Goal: Transaction & Acquisition: Obtain resource

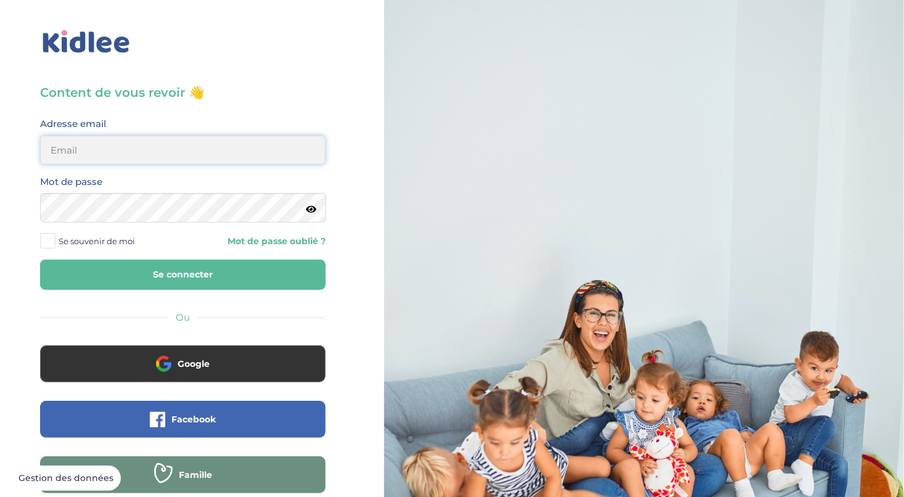
type input "helene.chambault@hotmail.fr"
click at [222, 269] on button "Se connecter" at bounding box center [182, 274] width 285 height 30
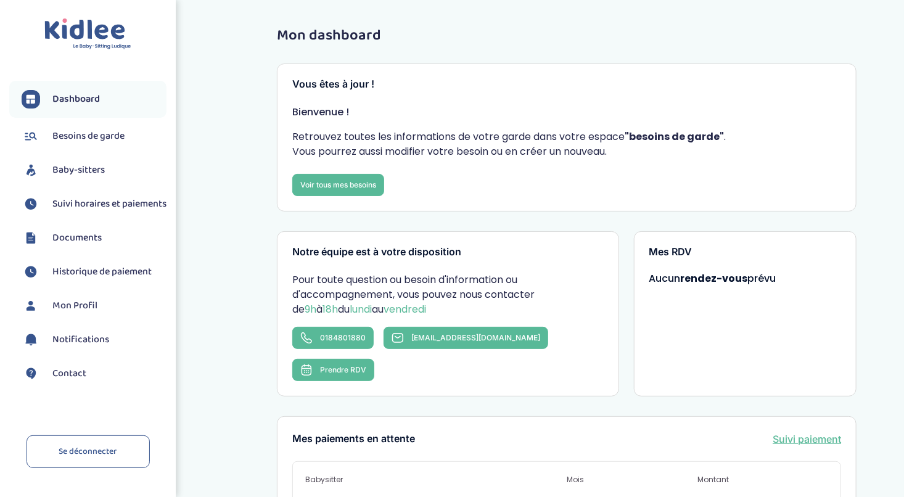
click at [113, 183] on li "Baby-sitters" at bounding box center [87, 170] width 157 height 31
click at [99, 166] on span "Baby-sitters" at bounding box center [78, 170] width 52 height 15
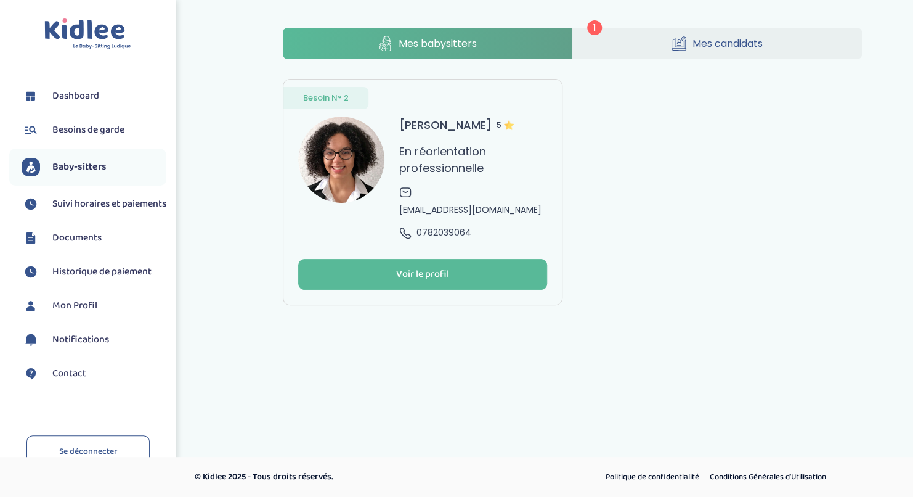
click at [701, 61] on div "1 Mes babysitters Mes candidats Besoin N° 2 [PERSON_NAME] 5 En réorientation pr…" at bounding box center [572, 166] width 579 height 277
click at [708, 38] on span "Mes candidats" at bounding box center [728, 43] width 70 height 15
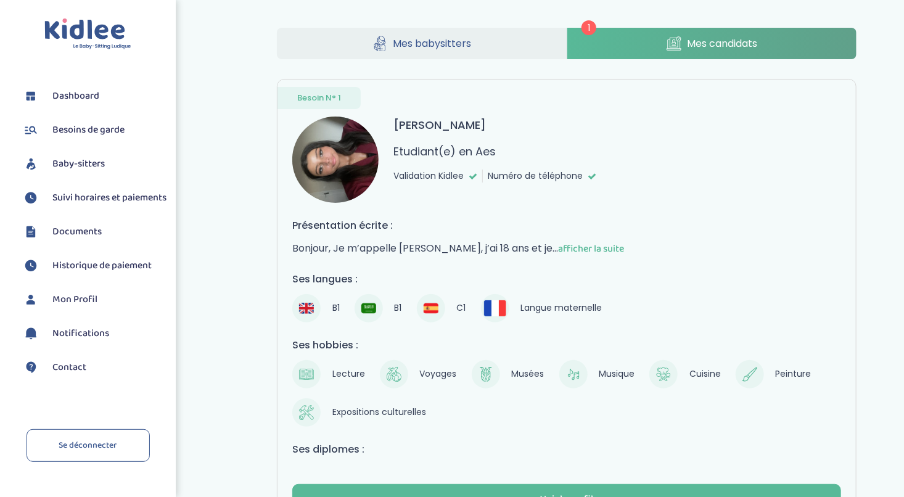
click at [332, 147] on img at bounding box center [335, 159] width 86 height 86
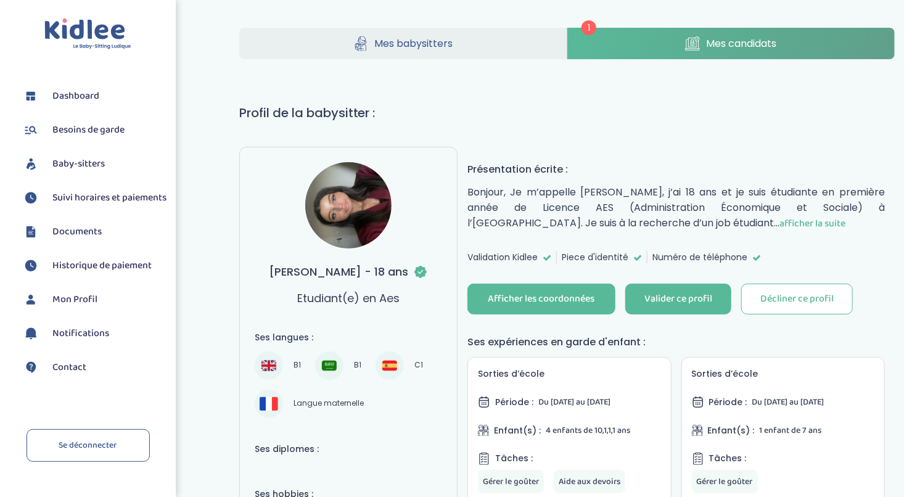
click at [372, 229] on img at bounding box center [348, 205] width 86 height 86
click at [366, 211] on img at bounding box center [348, 205] width 86 height 86
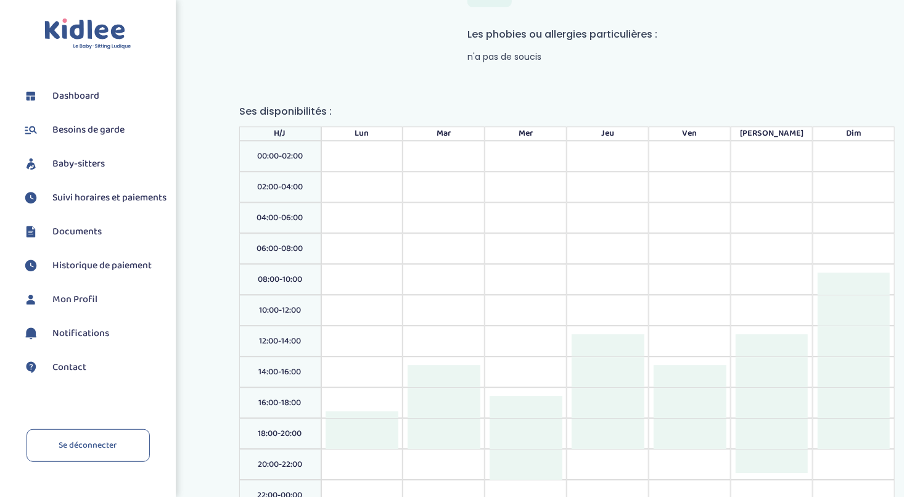
scroll to position [1344, 0]
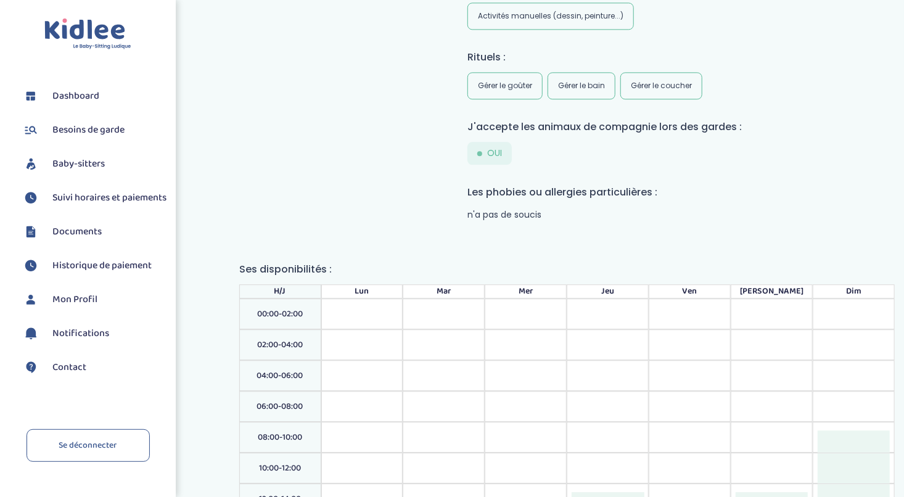
click at [104, 273] on span "Historique de paiement" at bounding box center [101, 265] width 99 height 15
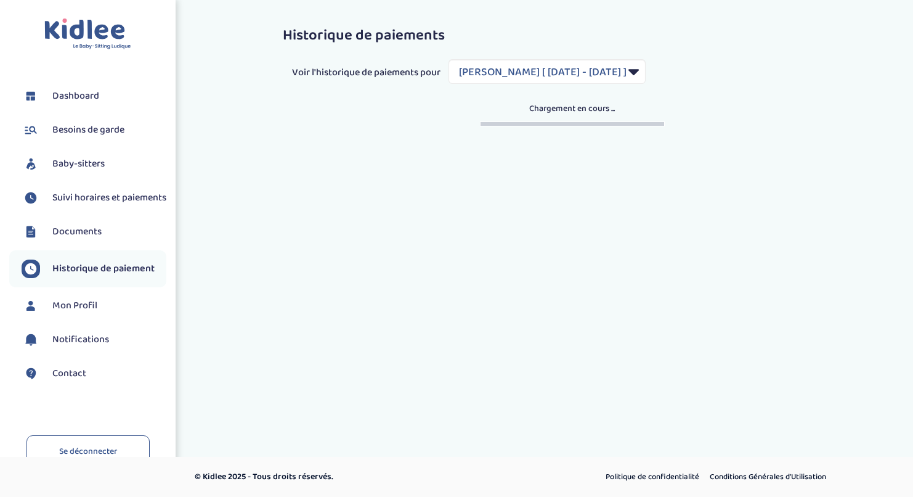
select select "1819"
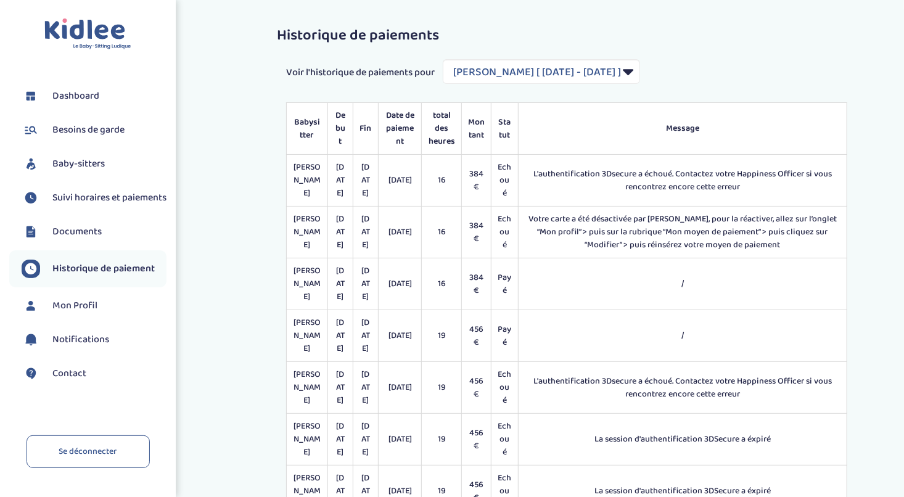
click at [75, 205] on span "Suivi horaires et paiements" at bounding box center [109, 197] width 114 height 15
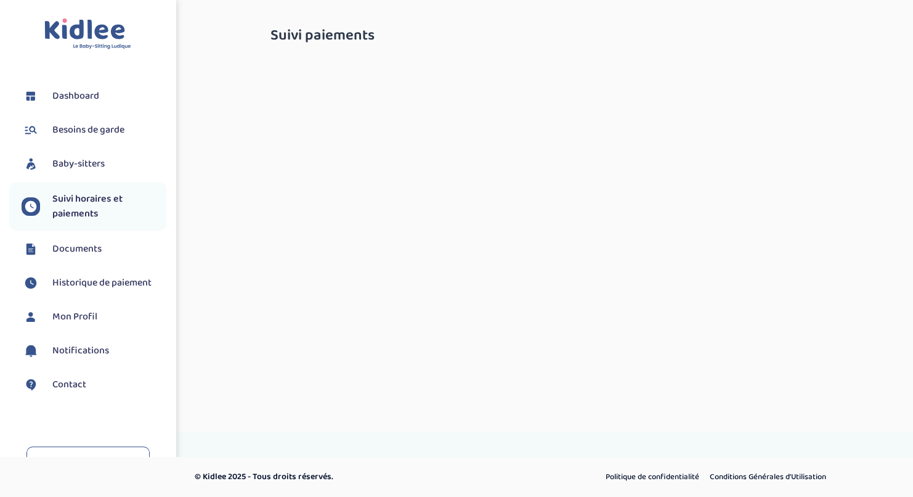
select select "septembre 2025"
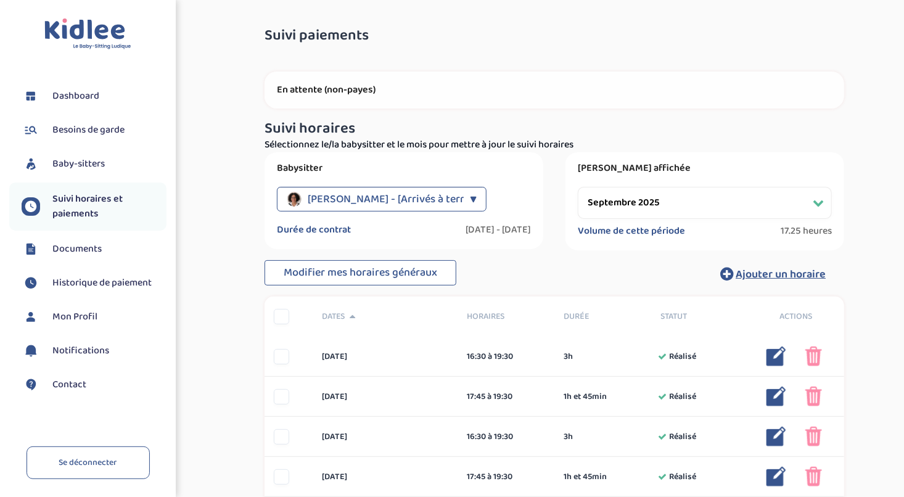
click at [369, 204] on span "Hovhanessian Elodie - [Arrivés à terme]" at bounding box center [393, 199] width 170 height 25
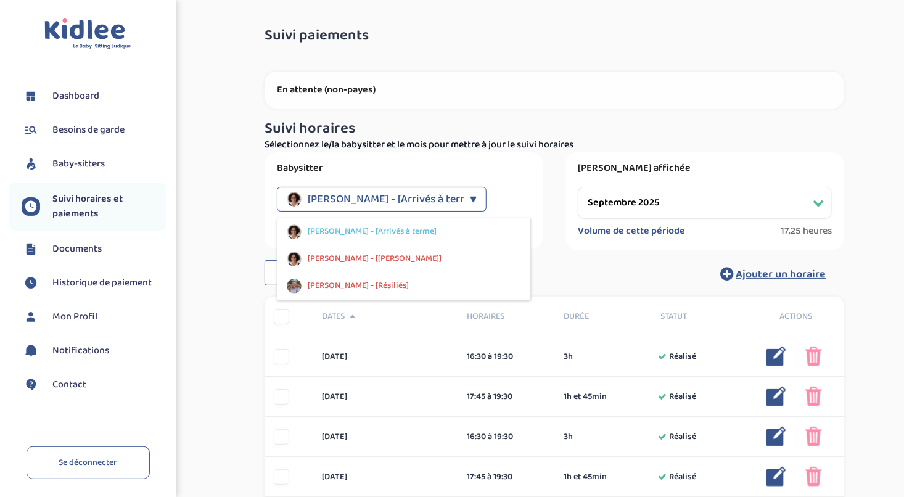
click at [369, 204] on span "Hovhanessian Elodie - [Arrivés à terme]" at bounding box center [393, 199] width 170 height 25
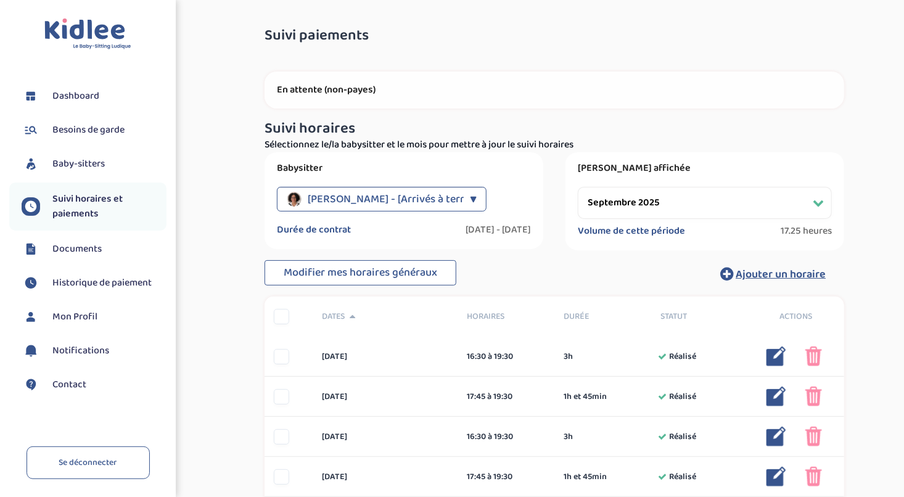
click at [710, 208] on select "Filtrer par mois septembre 2025" at bounding box center [705, 203] width 254 height 32
click at [94, 284] on span "Historique de paiement" at bounding box center [101, 283] width 99 height 15
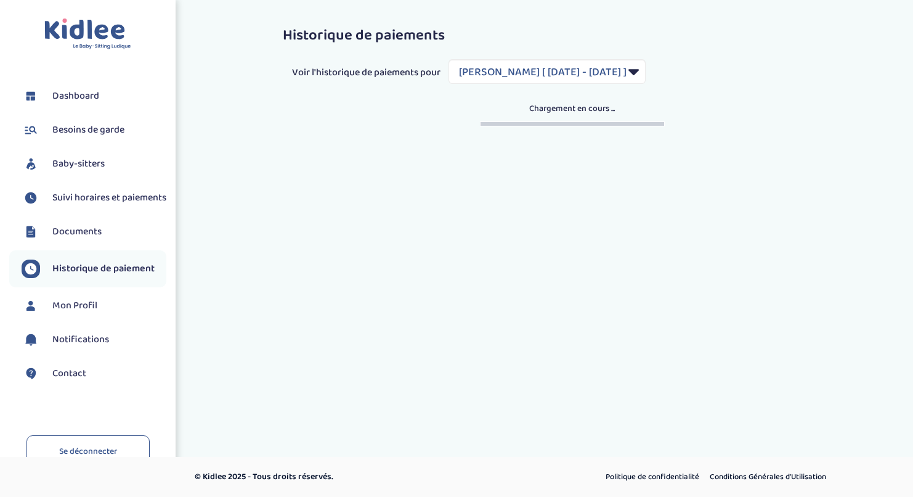
select select "1819"
click at [83, 239] on span "Documents" at bounding box center [76, 231] width 49 height 15
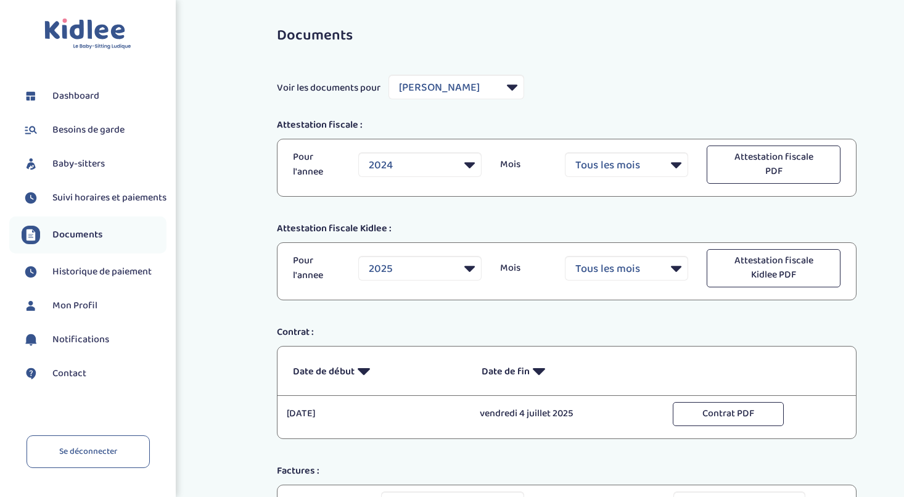
select select "35181"
select select "2024"
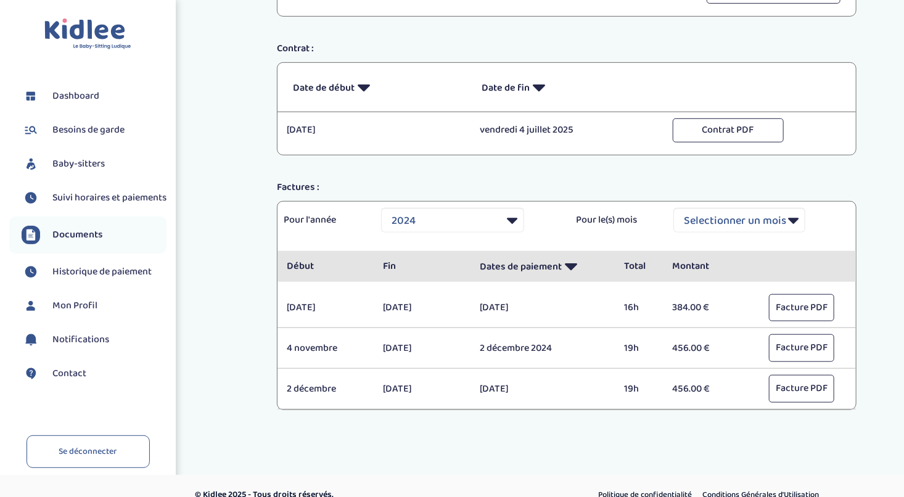
scroll to position [298, 0]
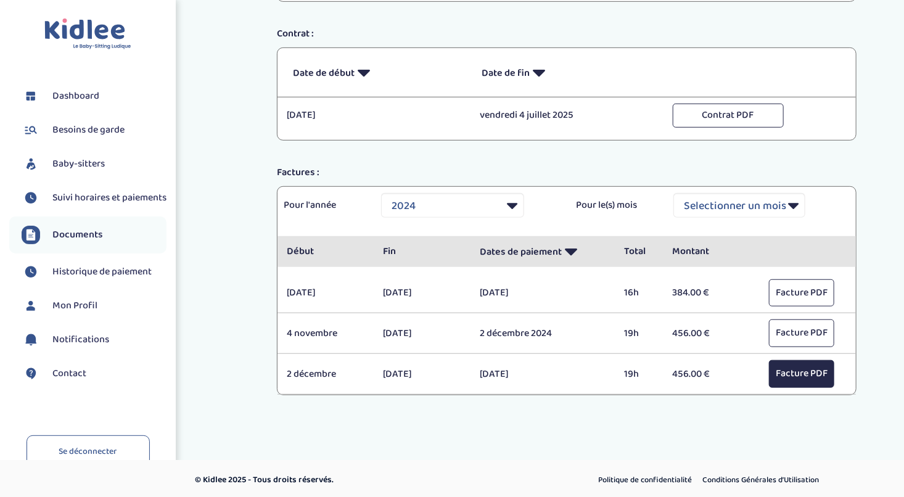
click at [823, 377] on button "Facture PDF" at bounding box center [801, 374] width 65 height 28
click at [785, 375] on button "Facture PDF" at bounding box center [801, 374] width 65 height 28
click at [80, 205] on span "Suivi horaires et paiements" at bounding box center [109, 197] width 114 height 15
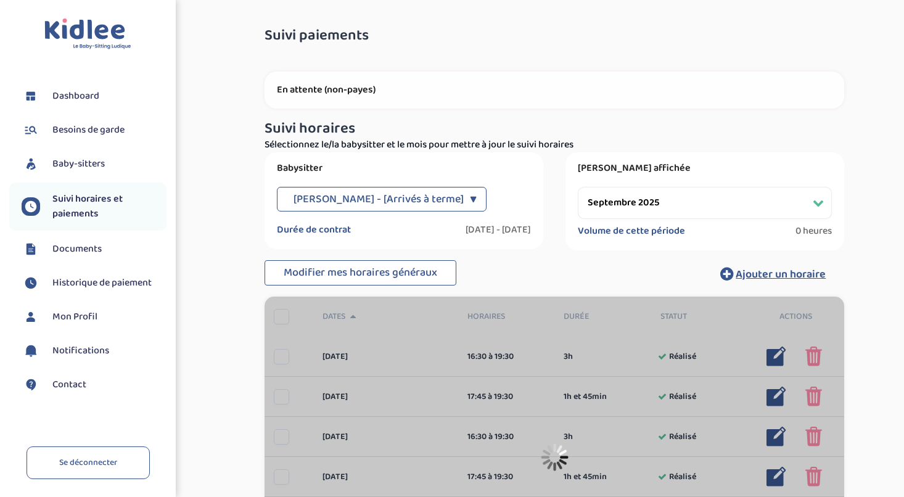
select select "septembre 2025"
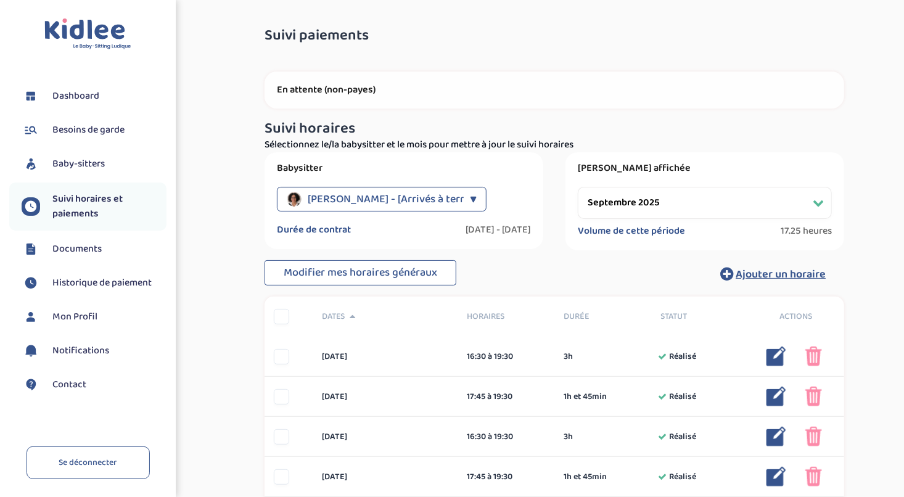
click at [78, 316] on span "Mon Profil" at bounding box center [74, 316] width 45 height 15
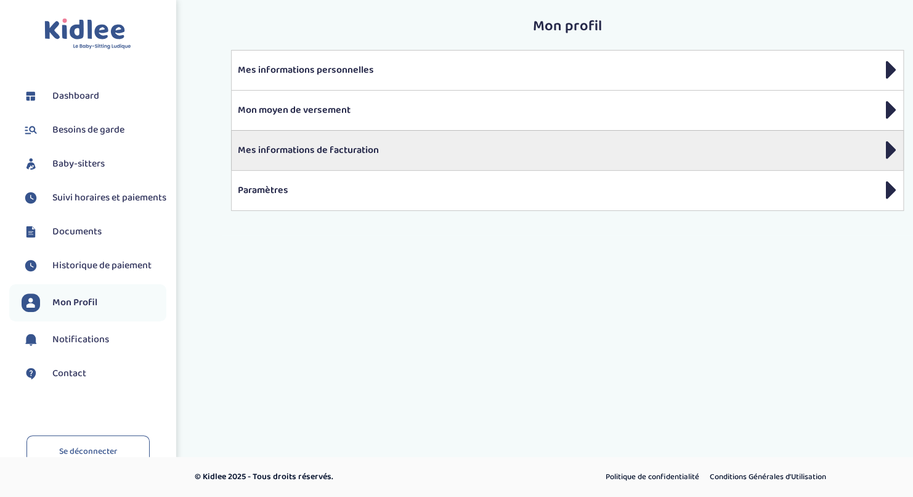
click at [393, 144] on p "Mes informations de facturation" at bounding box center [567, 150] width 659 height 15
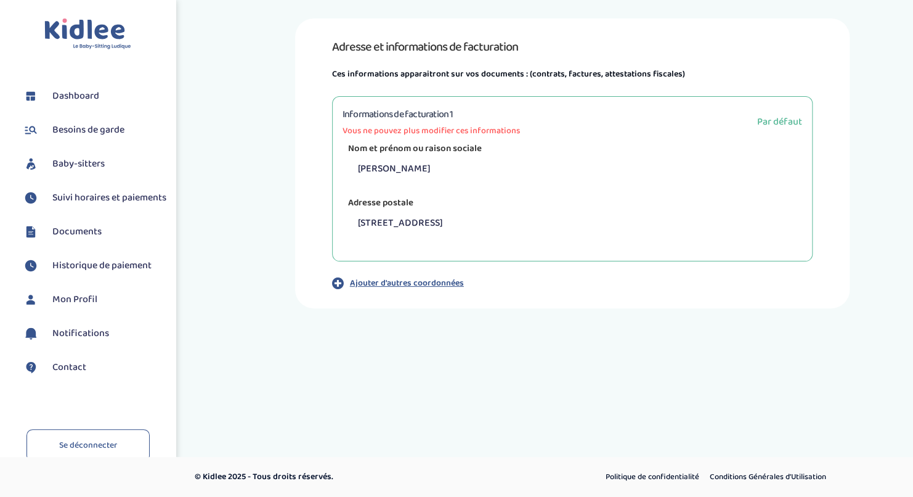
click at [57, 125] on span "Besoins de garde" at bounding box center [88, 130] width 72 height 15
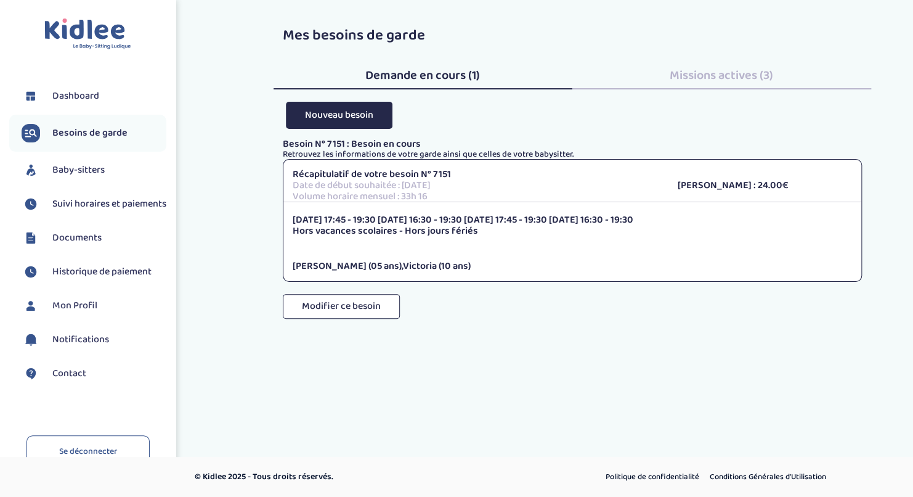
click at [68, 105] on link "Dashboard" at bounding box center [94, 96] width 145 height 18
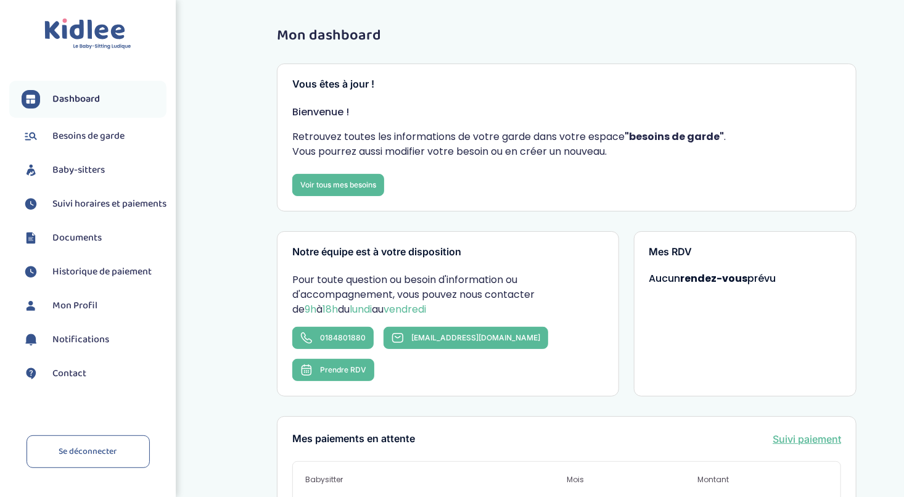
click at [80, 279] on span "Historique de paiement" at bounding box center [101, 271] width 99 height 15
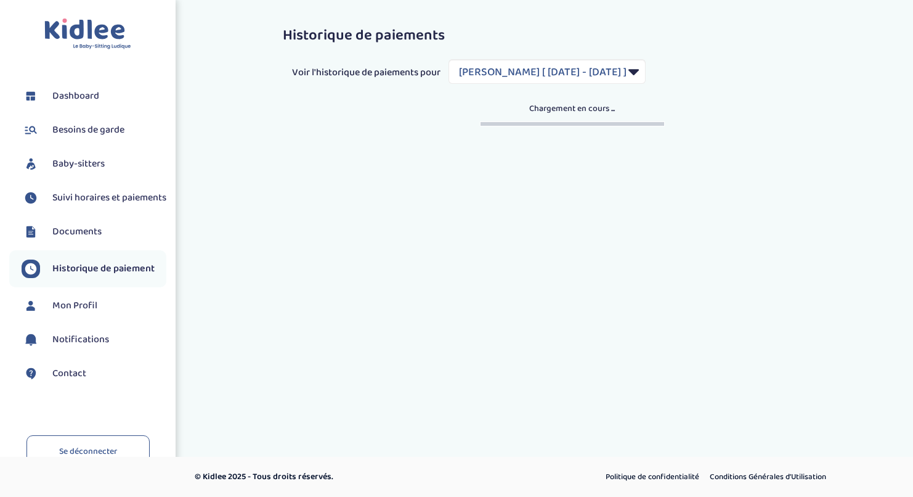
select select "1819"
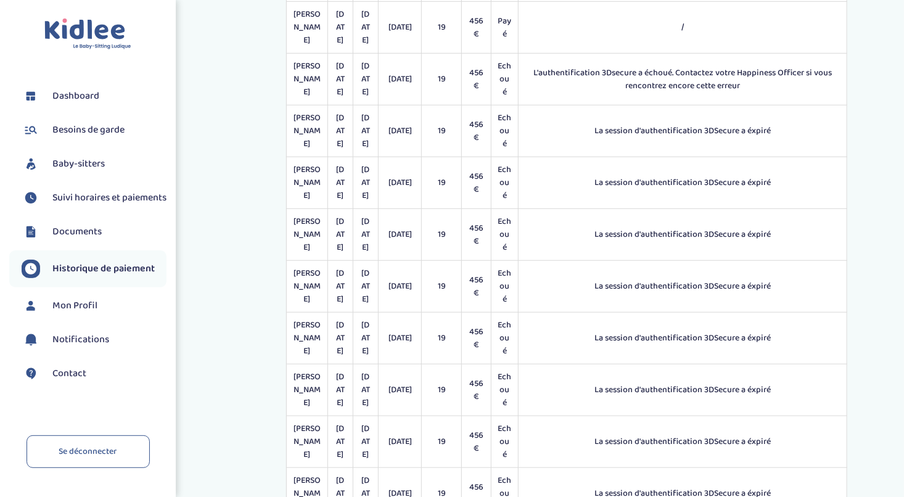
scroll to position [678, 0]
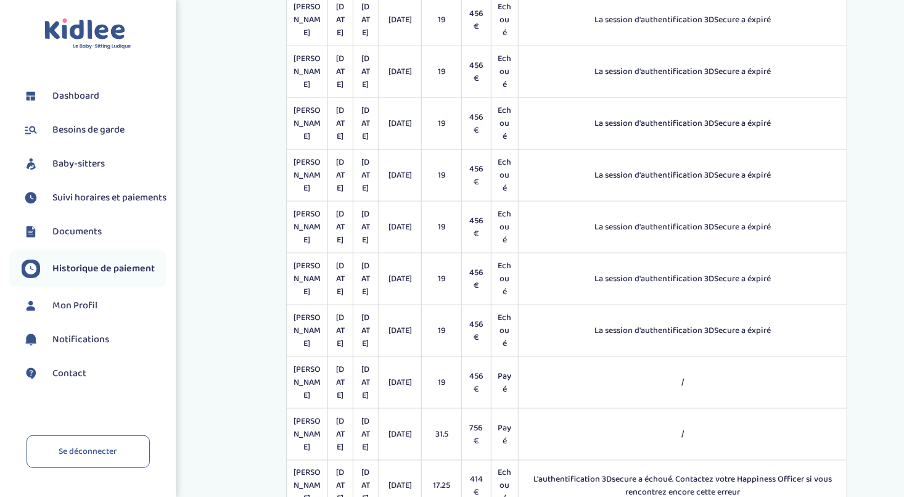
click at [87, 313] on span "Mon Profil" at bounding box center [74, 305] width 45 height 15
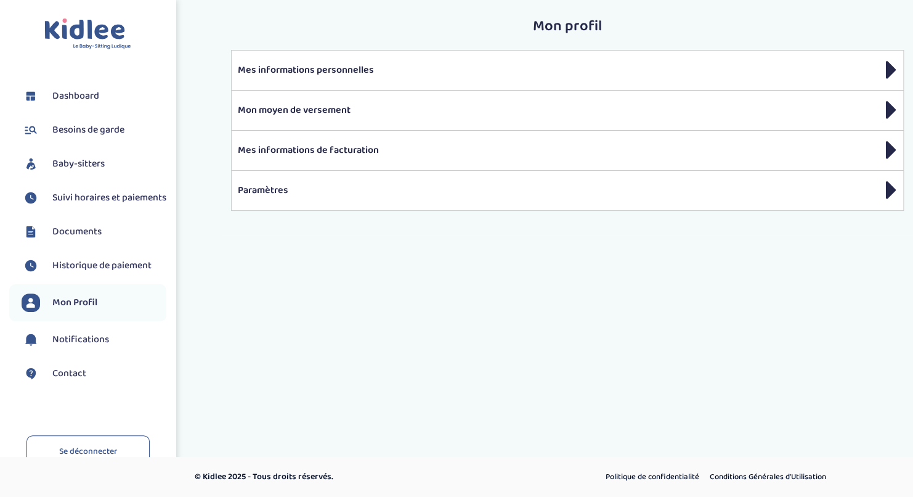
click at [92, 205] on span "Suivi horaires et paiements" at bounding box center [109, 197] width 114 height 15
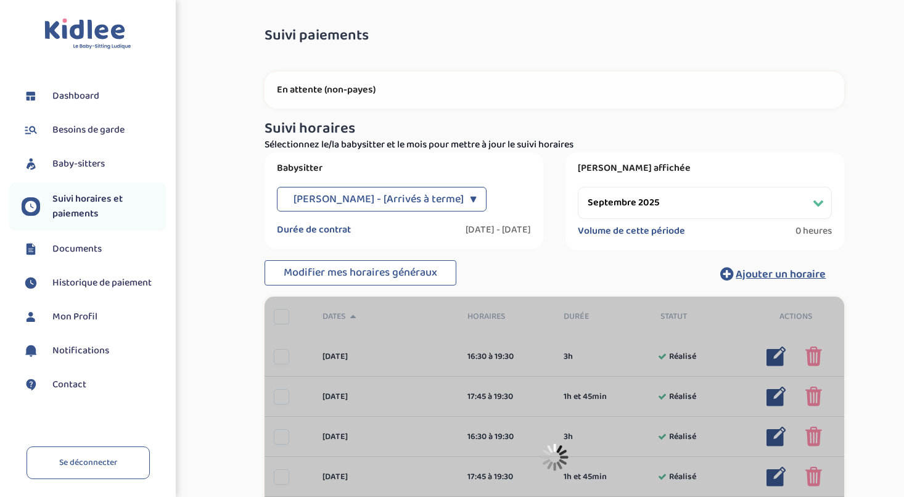
select select "septembre 2025"
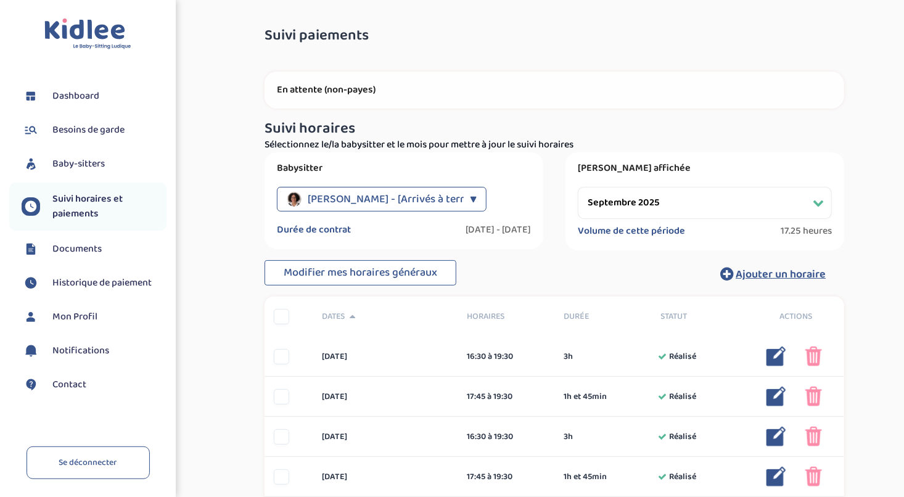
click at [88, 258] on link "Documents" at bounding box center [94, 249] width 145 height 18
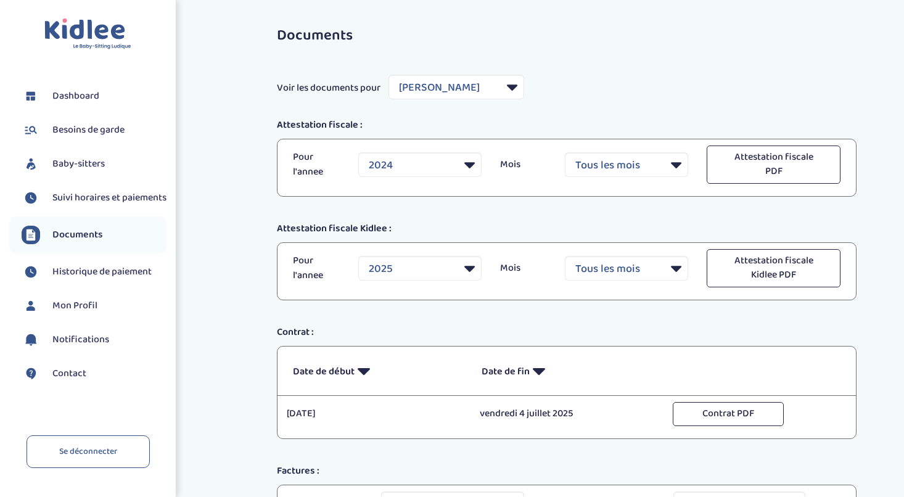
select select "35181"
select select "2024"
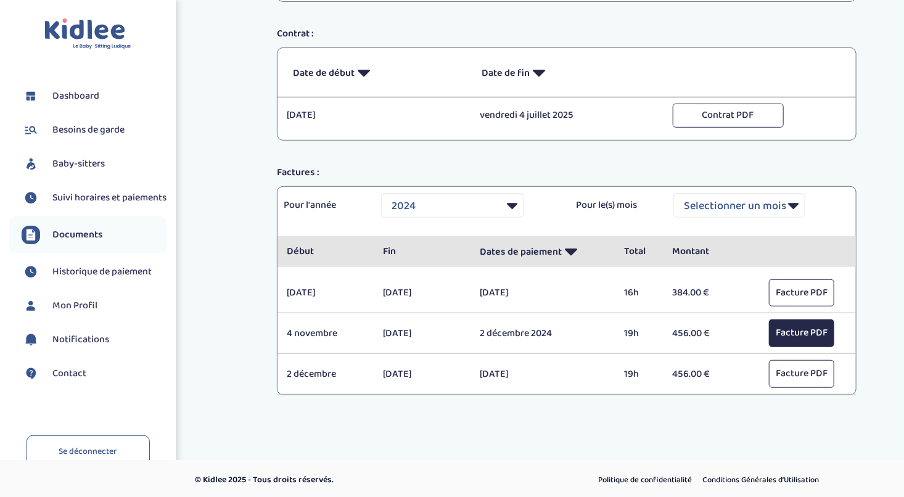
click at [812, 329] on button "Facture PDF" at bounding box center [801, 333] width 65 height 28
